Goal: Check status: Check status

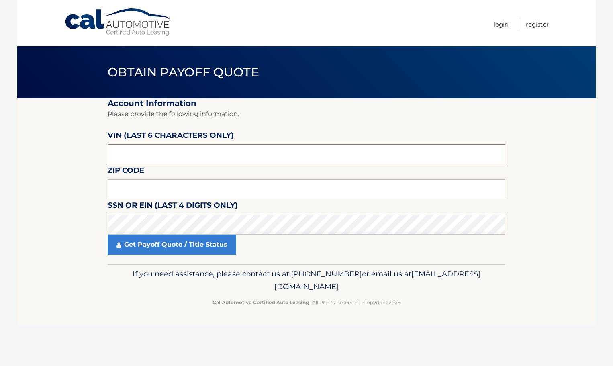
click at [171, 157] on input "text" at bounding box center [307, 154] width 398 height 20
drag, startPoint x: 171, startPoint y: 157, endPoint x: 82, endPoint y: 158, distance: 89.6
click at [82, 158] on section "Account Information Please provide the following information. VIN (last 6 chara…" at bounding box center [306, 181] width 578 height 166
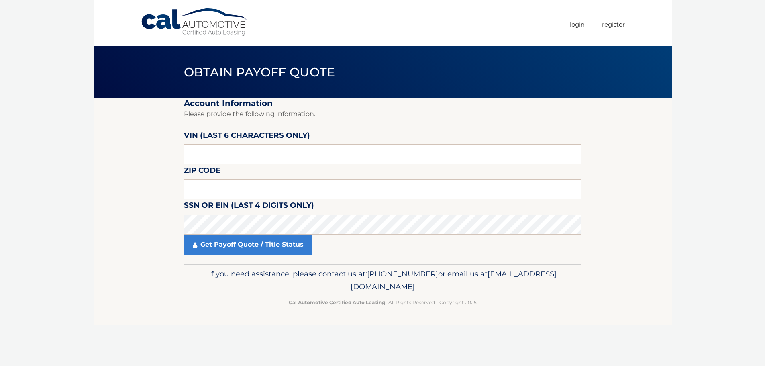
click at [612, 132] on body "Cal Automotive Menu Login Register Obtain Payoff Quote" at bounding box center [382, 183] width 765 height 366
click at [249, 152] on input "text" at bounding box center [383, 154] width 398 height 20
click at [262, 186] on input "text" at bounding box center [383, 189] width 398 height 20
type input "19002"
click at [286, 151] on input "text" at bounding box center [383, 154] width 398 height 20
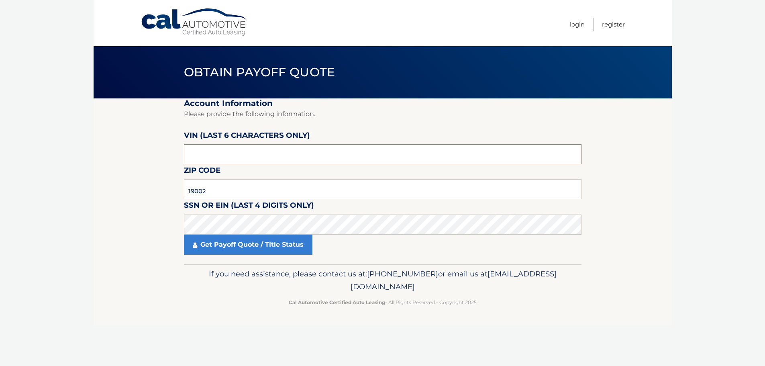
paste input "httpsp"
type input "htt***"
drag, startPoint x: 255, startPoint y: 146, endPoint x: 156, endPoint y: 153, distance: 99.8
click at [156, 153] on section "Account Information Please provide the following information. VIN (last 6 chara…" at bounding box center [383, 181] width 578 height 166
drag, startPoint x: 235, startPoint y: 155, endPoint x: 166, endPoint y: 152, distance: 69.6
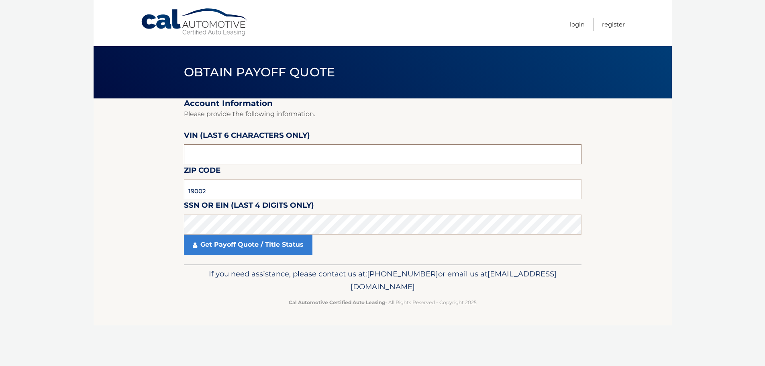
click at [166, 152] on section "Account Information Please provide the following information. VIN (last 6 chara…" at bounding box center [383, 181] width 578 height 166
paste input "501510"
click at [291, 158] on input "text" at bounding box center [383, 154] width 398 height 20
type input "501510"
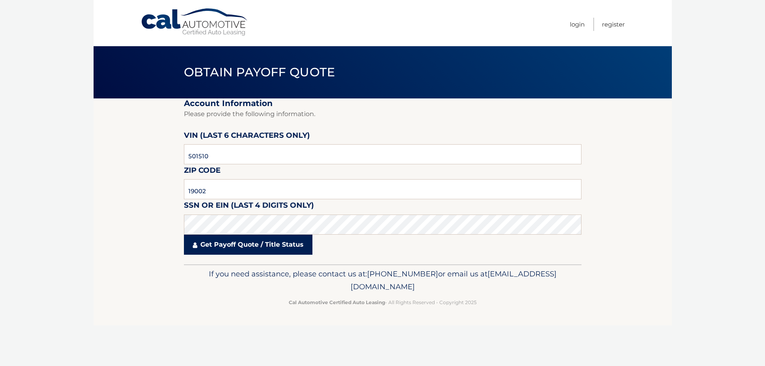
click at [265, 250] on link "Get Payoff Quote / Title Status" at bounding box center [248, 245] width 129 height 20
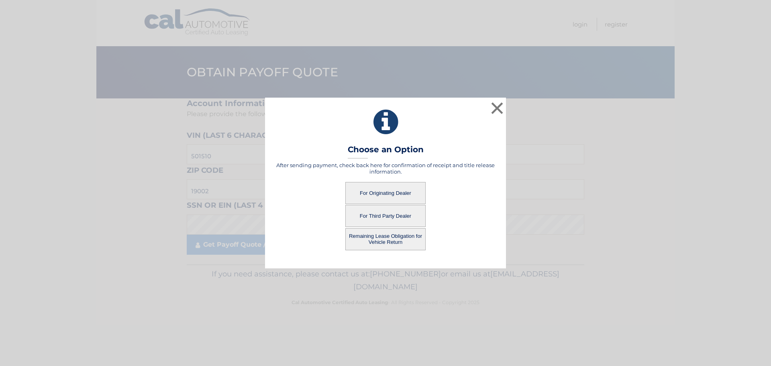
click at [393, 218] on button "For Third Party Dealer" at bounding box center [385, 216] width 80 height 22
click at [403, 222] on button "For Third Party Dealer" at bounding box center [385, 216] width 80 height 22
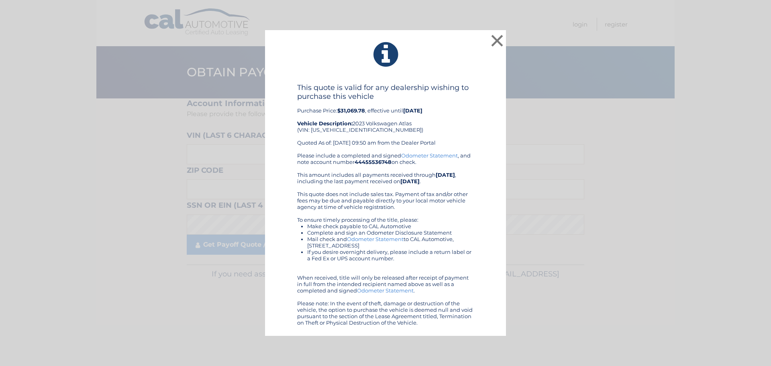
click at [623, 226] on div "× This quote is valid for any dealership wishing to purchase this vehicle Purch…" at bounding box center [385, 183] width 765 height 306
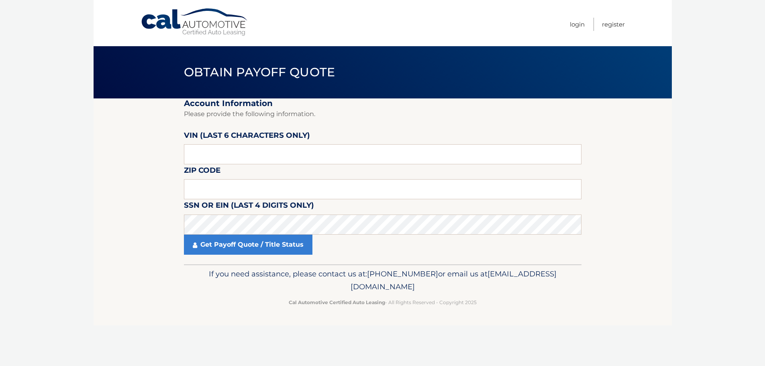
click at [245, 142] on label "VIN (last 6 characters only)" at bounding box center [247, 136] width 126 height 15
click at [241, 156] on input "text" at bounding box center [383, 154] width 398 height 20
paste input "501510"
type input "501510"
type input "19002"
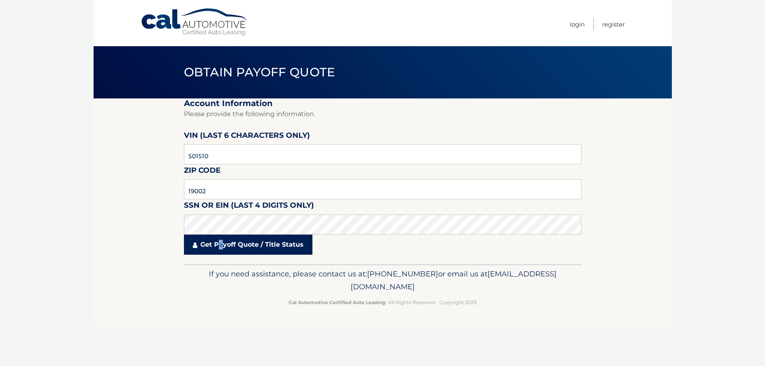
click at [222, 242] on link "Get Payoff Quote / Title Status" at bounding box center [248, 245] width 129 height 20
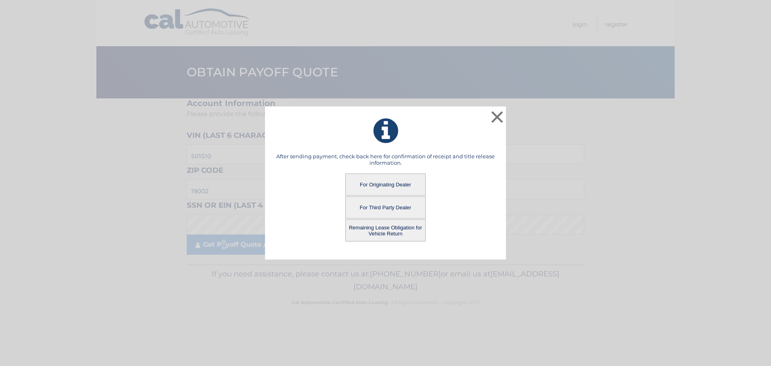
click at [407, 210] on button "For Third Party Dealer" at bounding box center [385, 207] width 80 height 22
click at [388, 208] on button "For Third Party Dealer" at bounding box center [385, 207] width 80 height 22
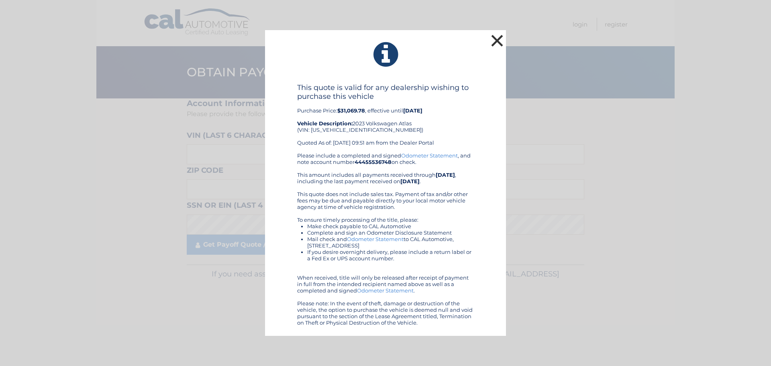
click at [492, 40] on button "×" at bounding box center [497, 41] width 16 height 16
